Goal: Transaction & Acquisition: Subscribe to service/newsletter

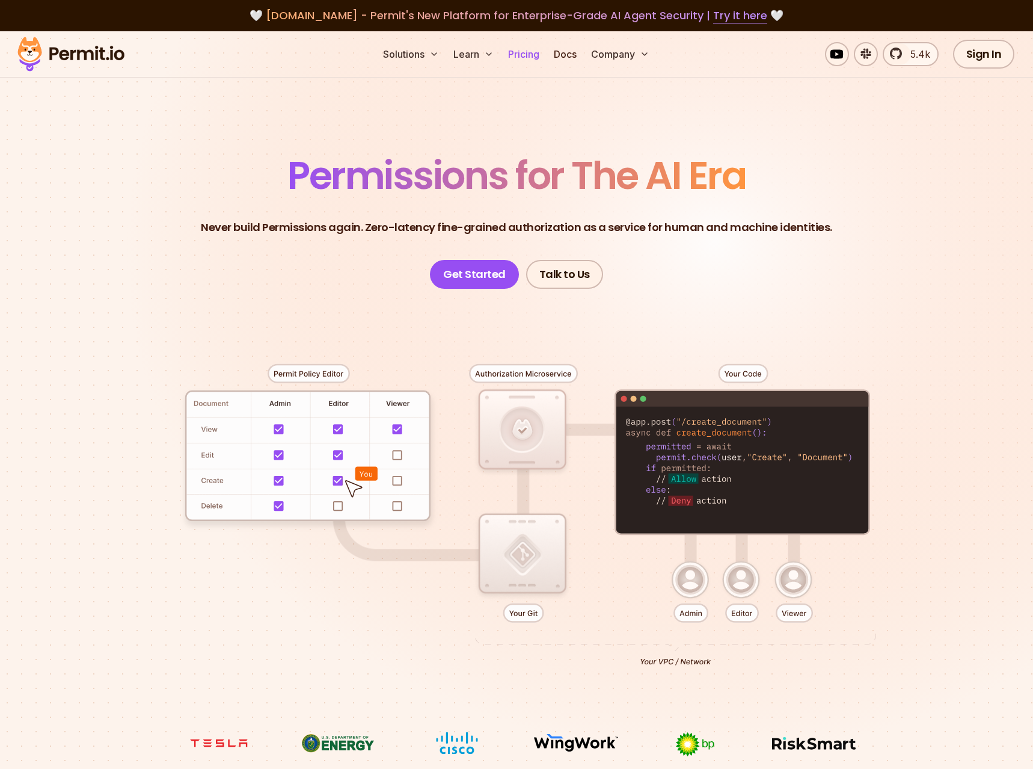
click at [532, 60] on link "Pricing" at bounding box center [523, 54] width 41 height 24
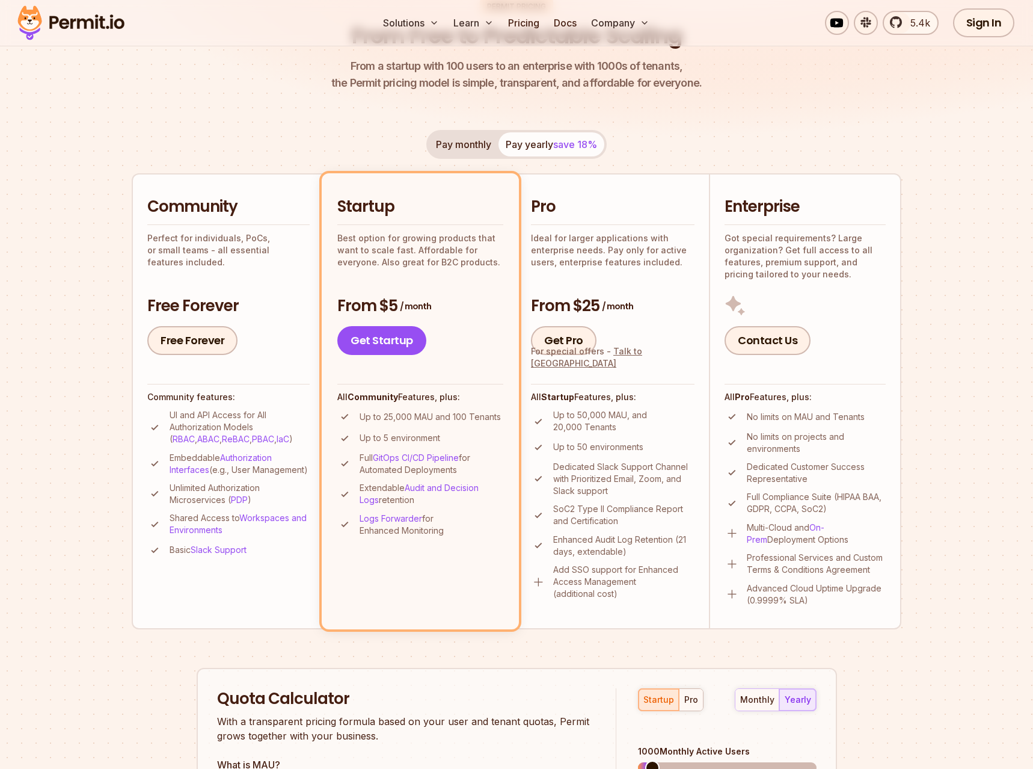
scroll to position [245, 0]
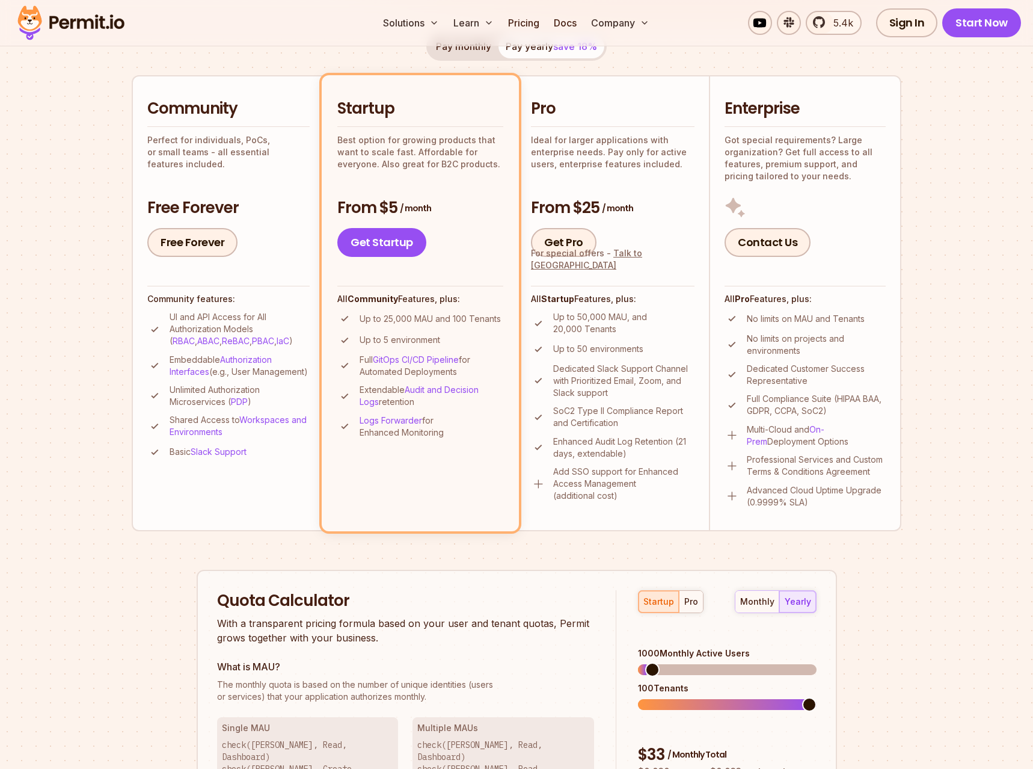
click at [259, 167] on div "Community Perfect for individuals, PoCs, or small teams - all essential feature…" at bounding box center [228, 177] width 162 height 159
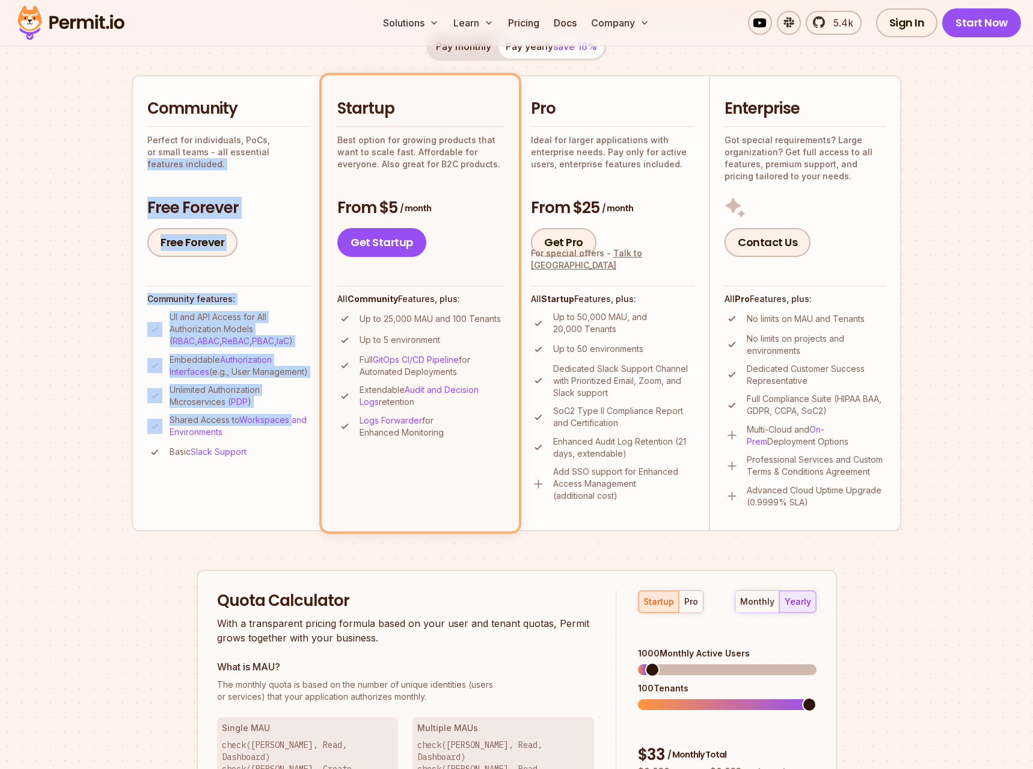
drag, startPoint x: 262, startPoint y: 203, endPoint x: 275, endPoint y: 437, distance: 234.9
click at [275, 437] on li "Community Perfect for individuals, PoCs, or small teams - all essential feature…" at bounding box center [228, 302] width 192 height 455
click at [279, 484] on li "Community Perfect for individuals, PoCs, or small teams - all essential feature…" at bounding box center [228, 302] width 192 height 455
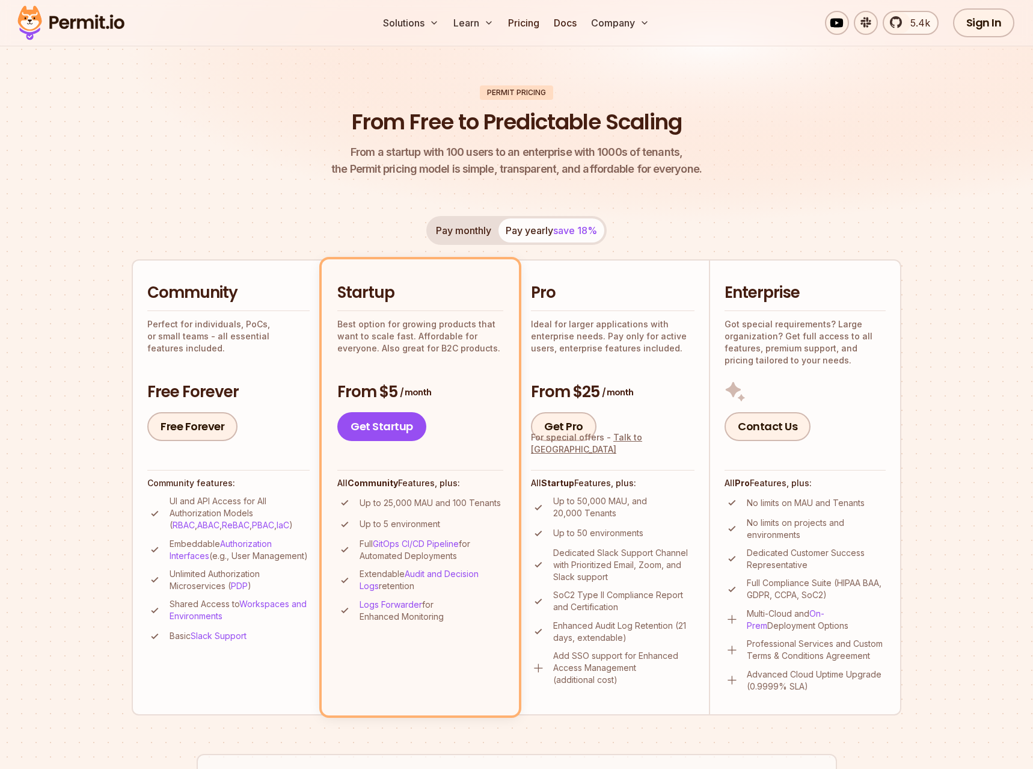
scroll to position [0, 0]
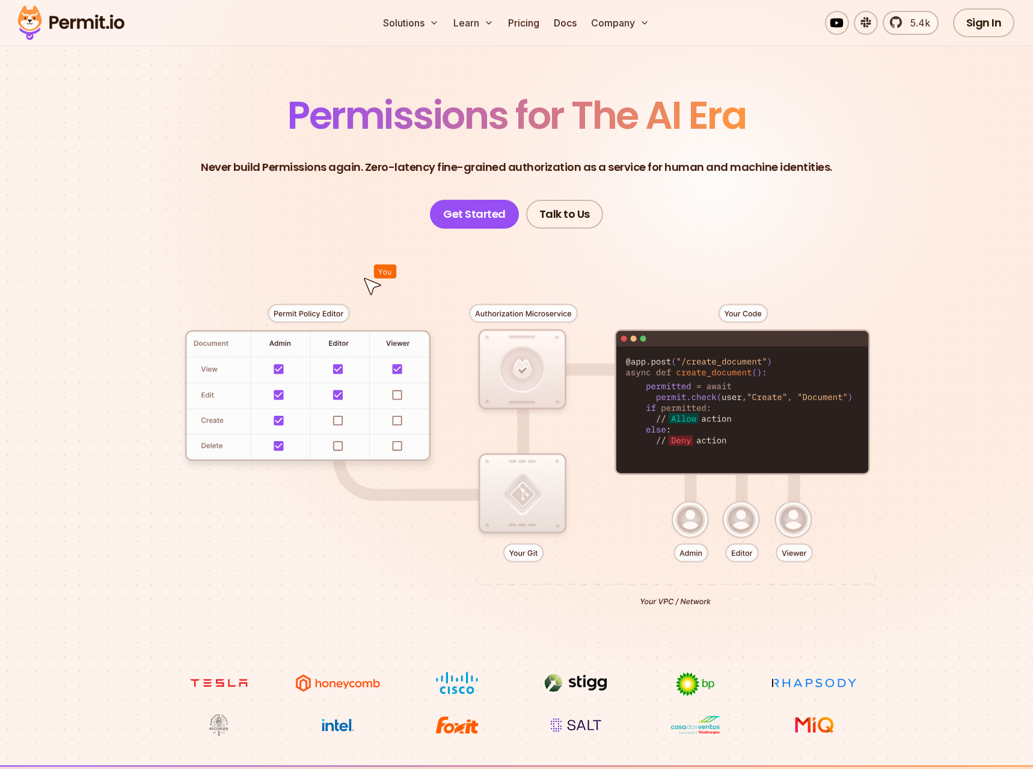
scroll to position [61, 0]
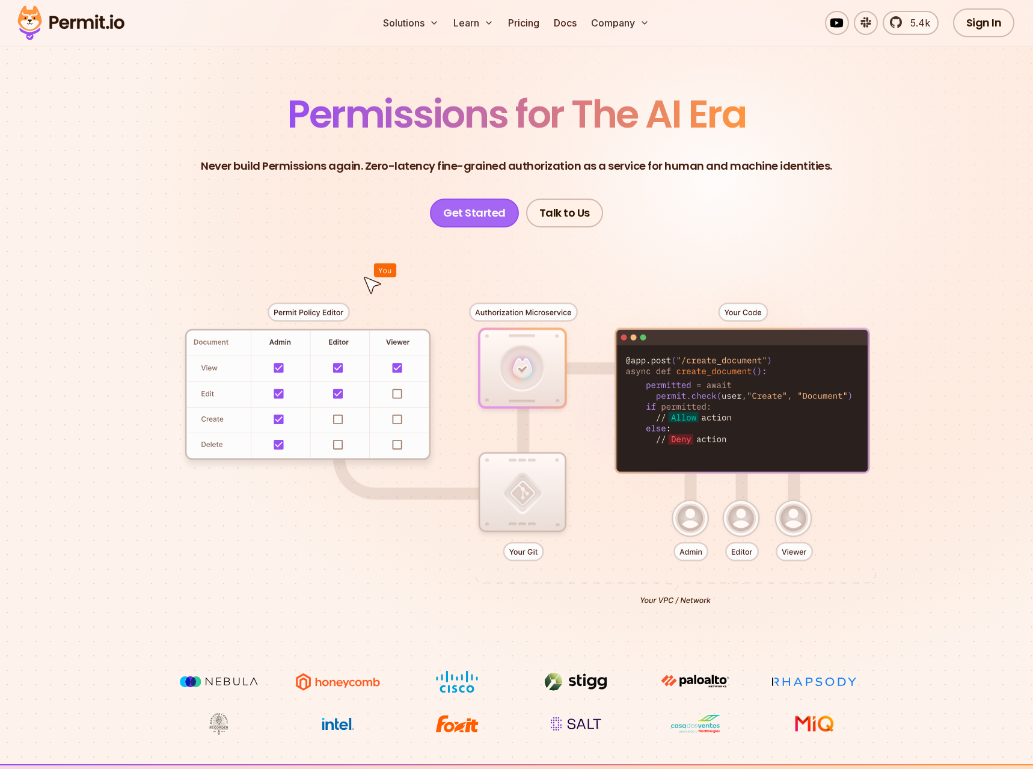
click at [481, 211] on link "Get Started" at bounding box center [474, 212] width 89 height 29
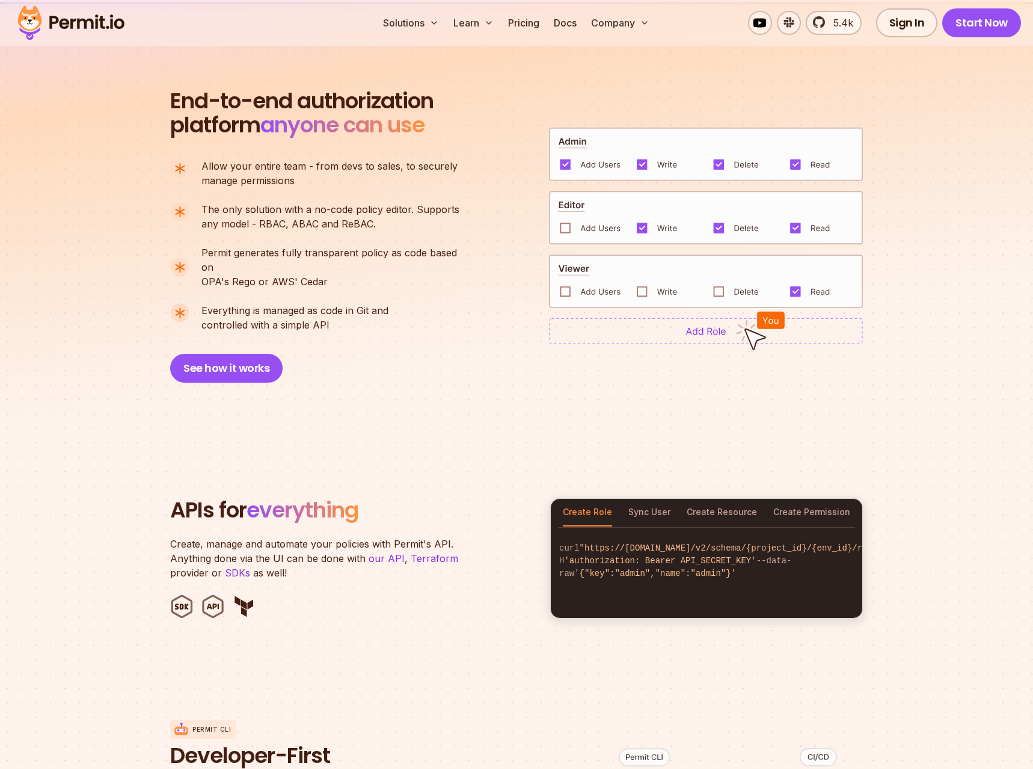
scroll to position [859, 0]
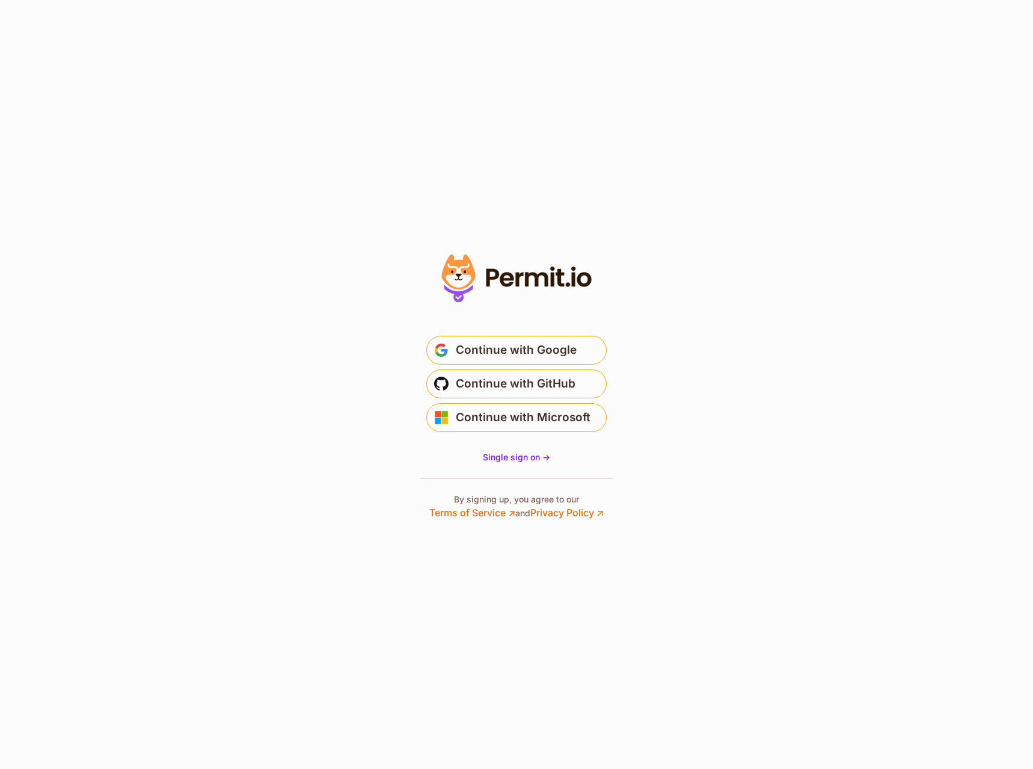
click at [747, 287] on section "* Or" at bounding box center [516, 384] width 1033 height 769
click at [685, 473] on section "* Or" at bounding box center [516, 384] width 1033 height 769
